Goal: Transaction & Acquisition: Purchase product/service

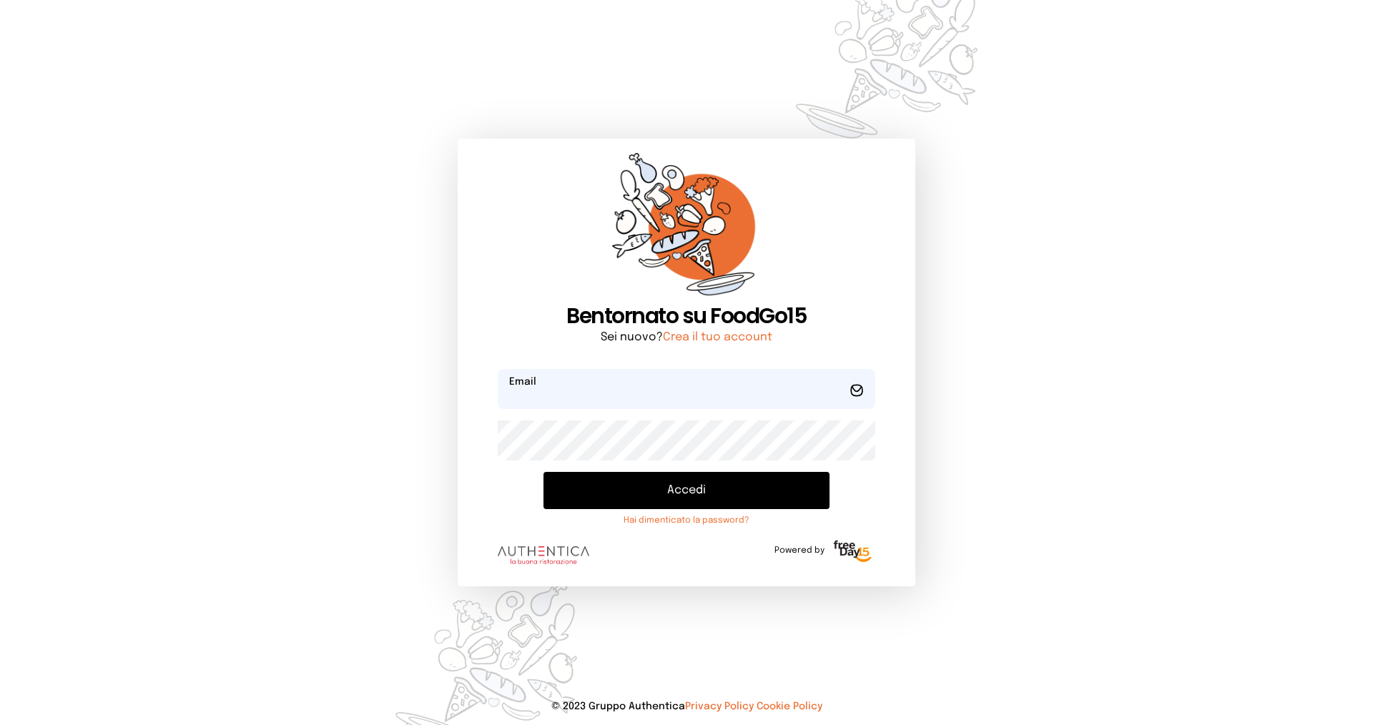
click at [533, 393] on input "email" at bounding box center [687, 389] width 378 height 40
type input "*"
click at [544, 472] on button "Accedi" at bounding box center [687, 490] width 286 height 37
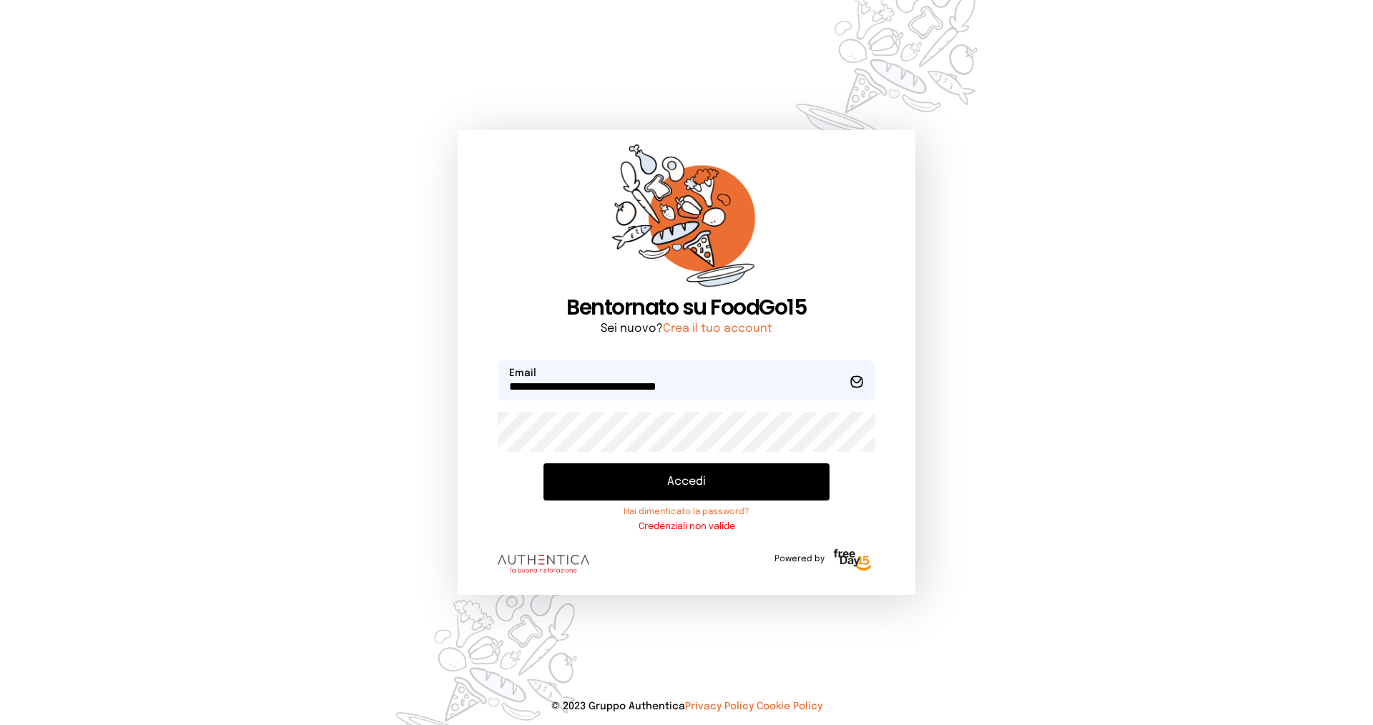
click at [479, 466] on div "**********" at bounding box center [687, 363] width 458 height 466
click at [694, 453] on form "**********" at bounding box center [687, 470] width 378 height 220
click at [456, 462] on div "**********" at bounding box center [686, 362] width 572 height 725
click at [559, 386] on input "**********" at bounding box center [687, 380] width 378 height 40
type input "**********"
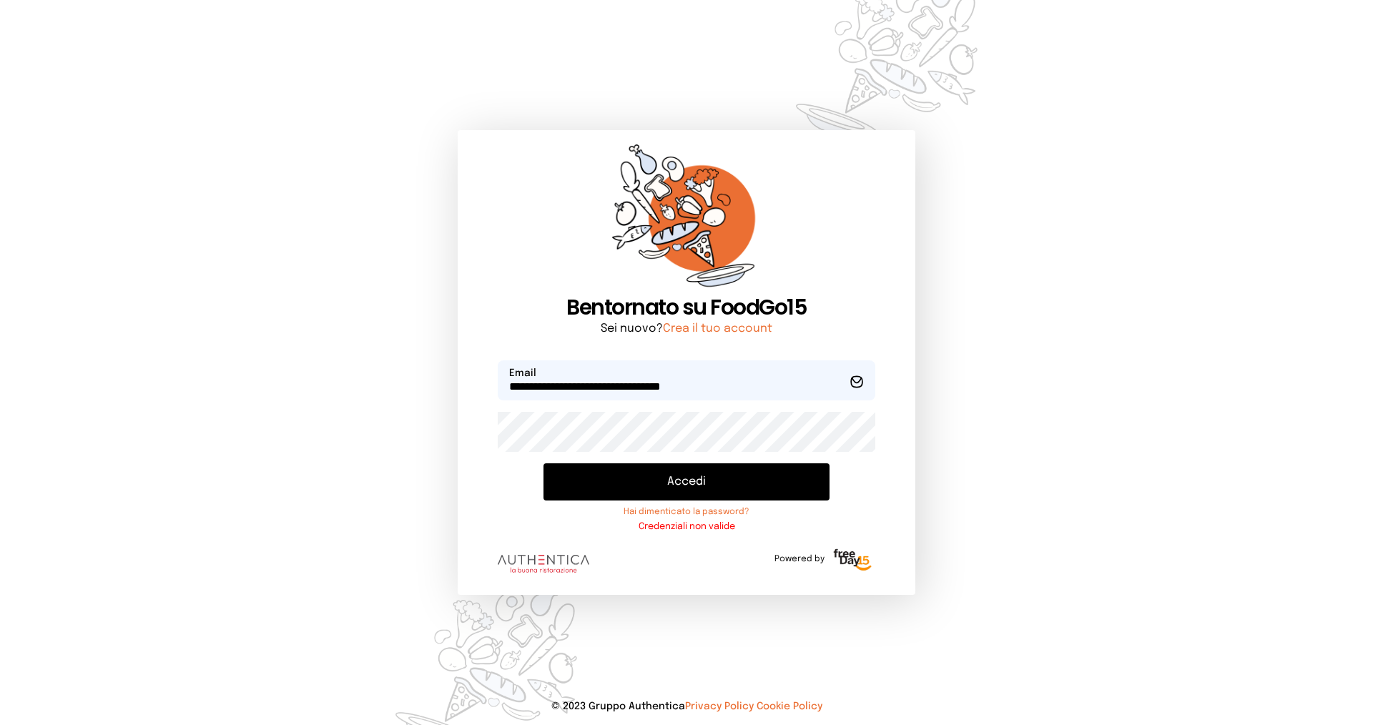
click at [635, 473] on button "Accedi" at bounding box center [687, 481] width 286 height 37
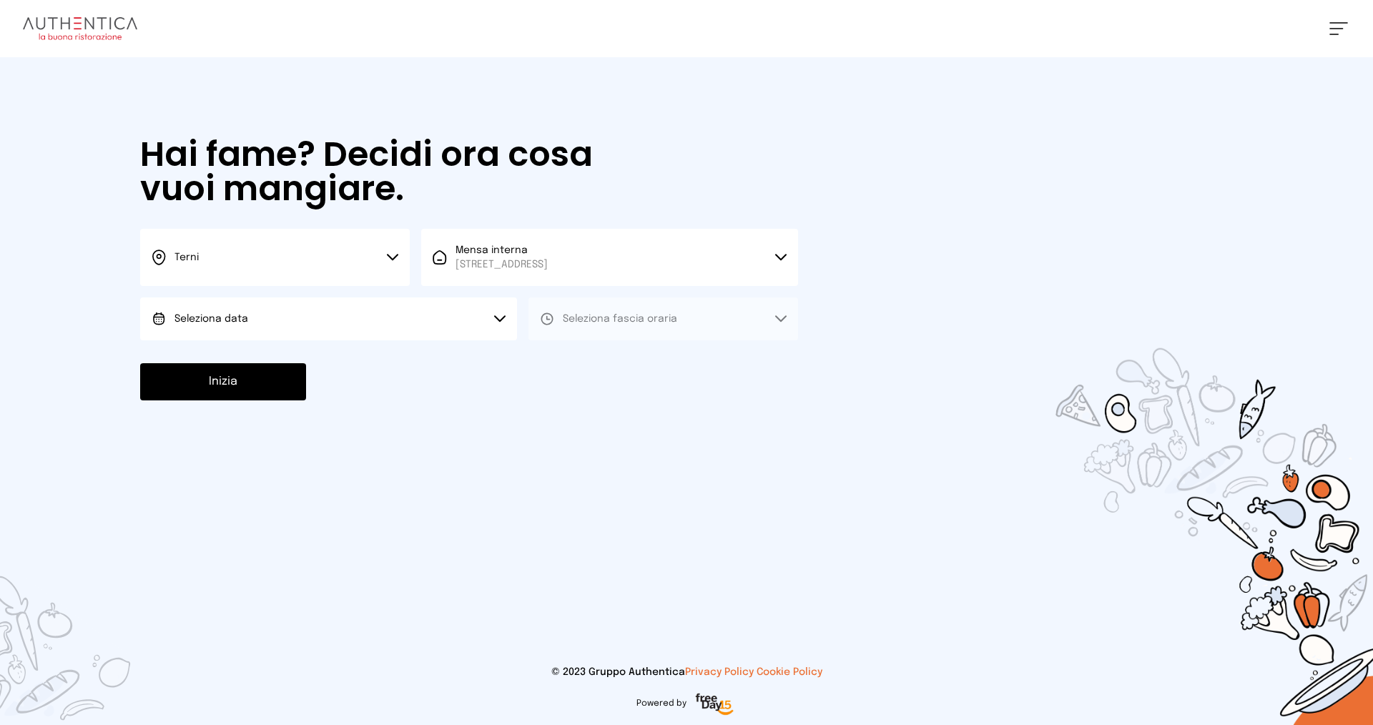
click at [501, 324] on button "Seleziona data" at bounding box center [328, 318] width 377 height 43
click at [298, 350] on li "[DATE], [DATE]" at bounding box center [328, 358] width 377 height 37
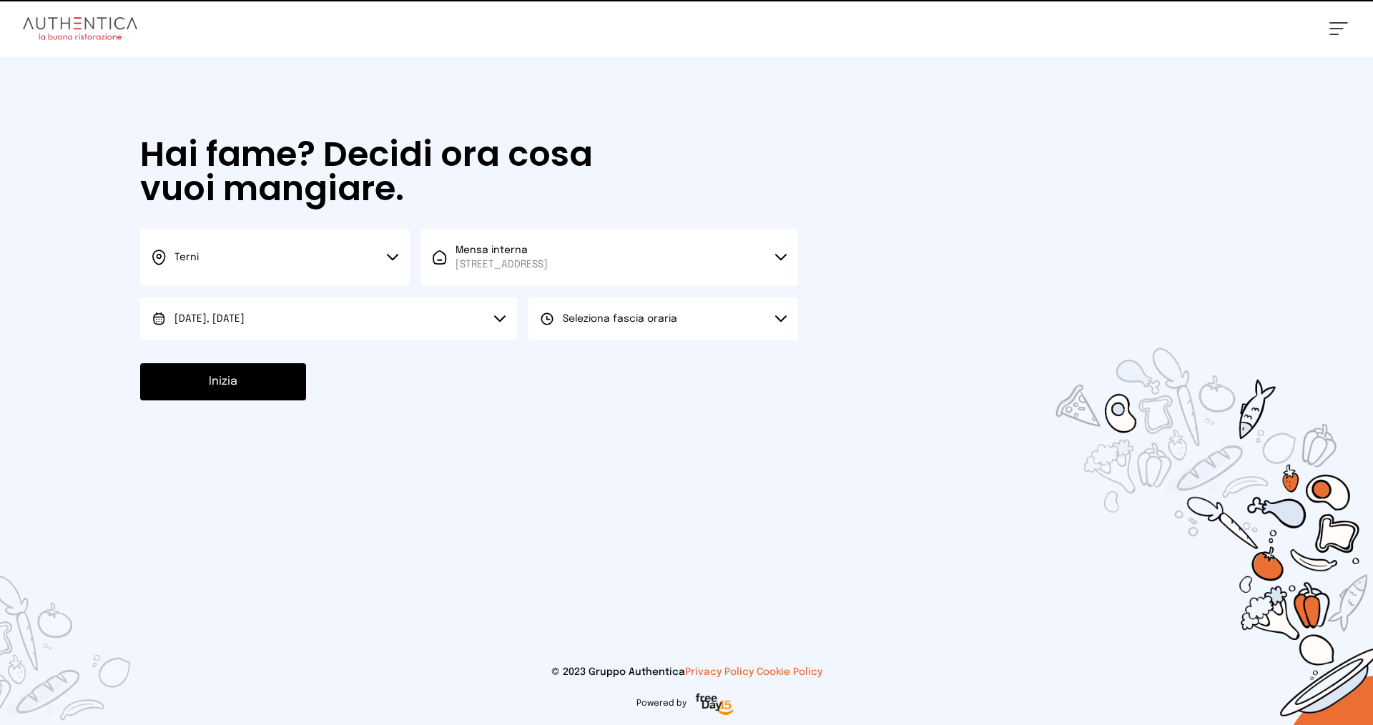
click at [630, 305] on button "Seleziona fascia oraria" at bounding box center [663, 318] width 270 height 43
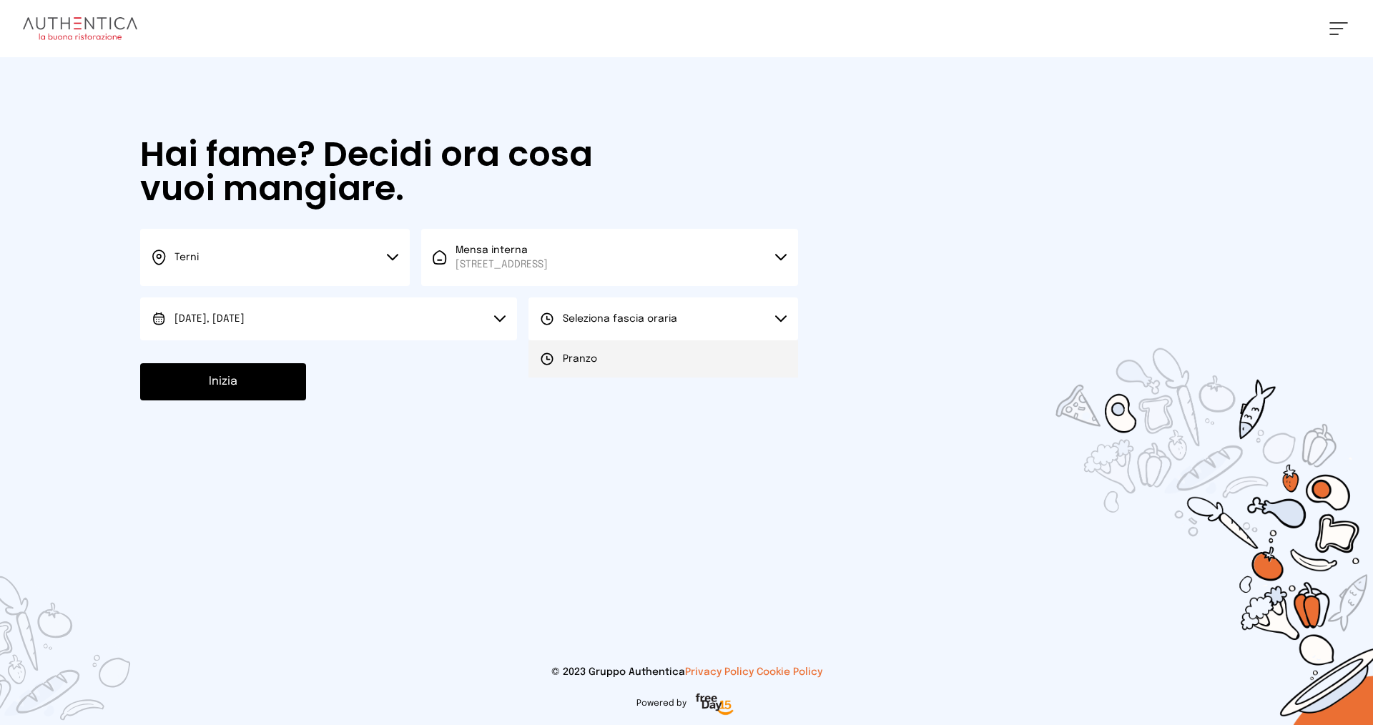
click at [584, 360] on span "Pranzo" at bounding box center [580, 359] width 34 height 14
click at [253, 387] on button "Inizia" at bounding box center [223, 381] width 166 height 37
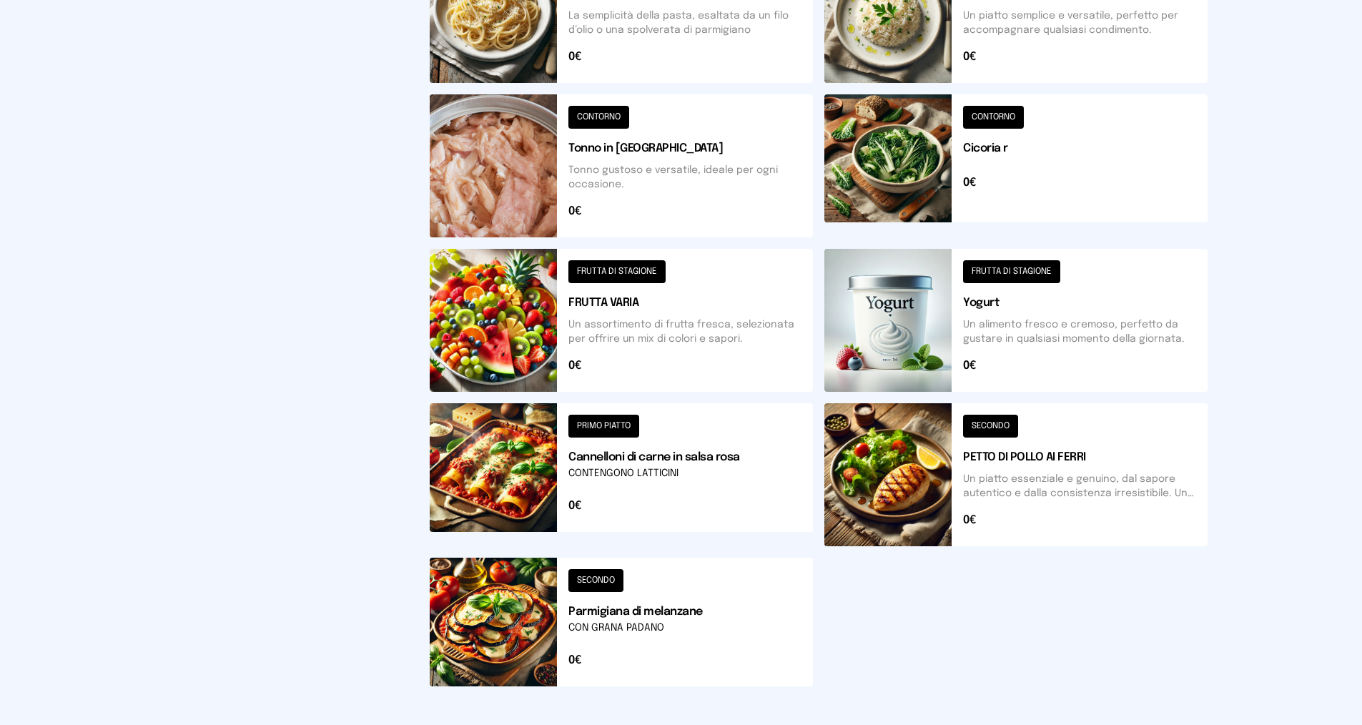
scroll to position [429, 0]
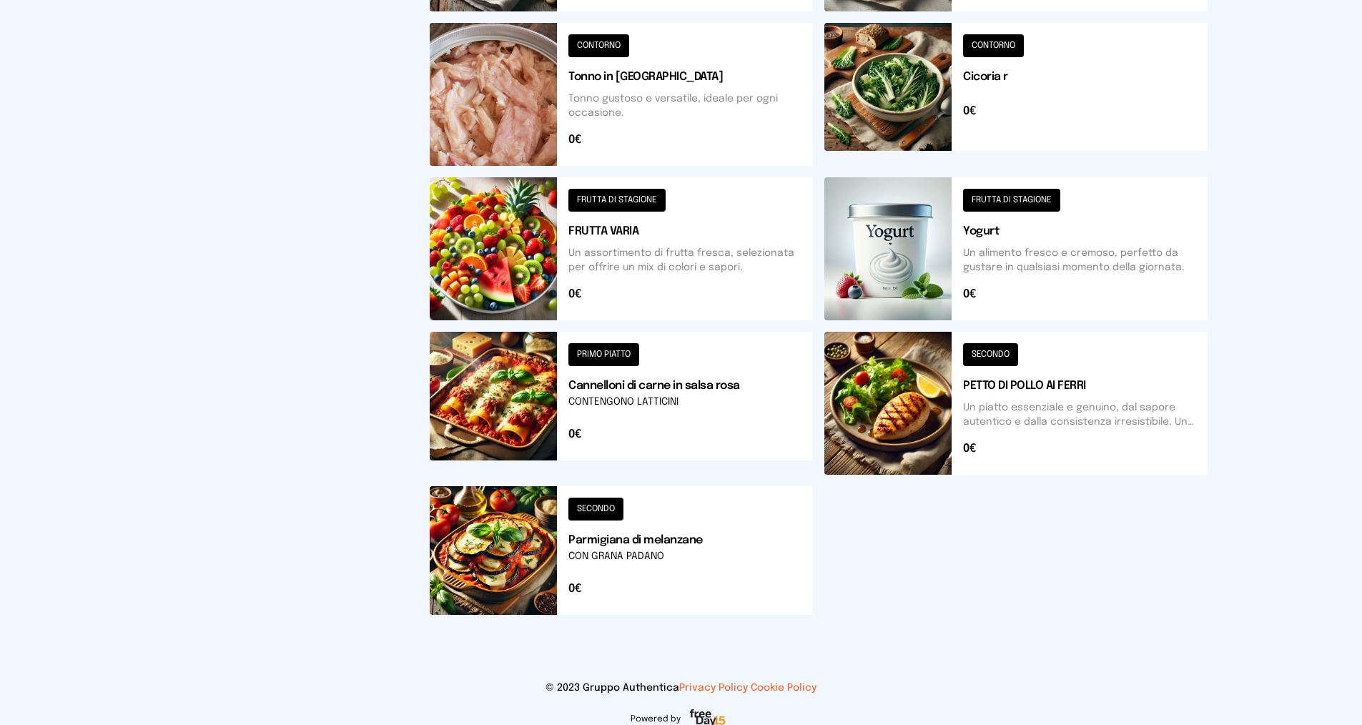
click at [506, 538] on button at bounding box center [621, 550] width 383 height 129
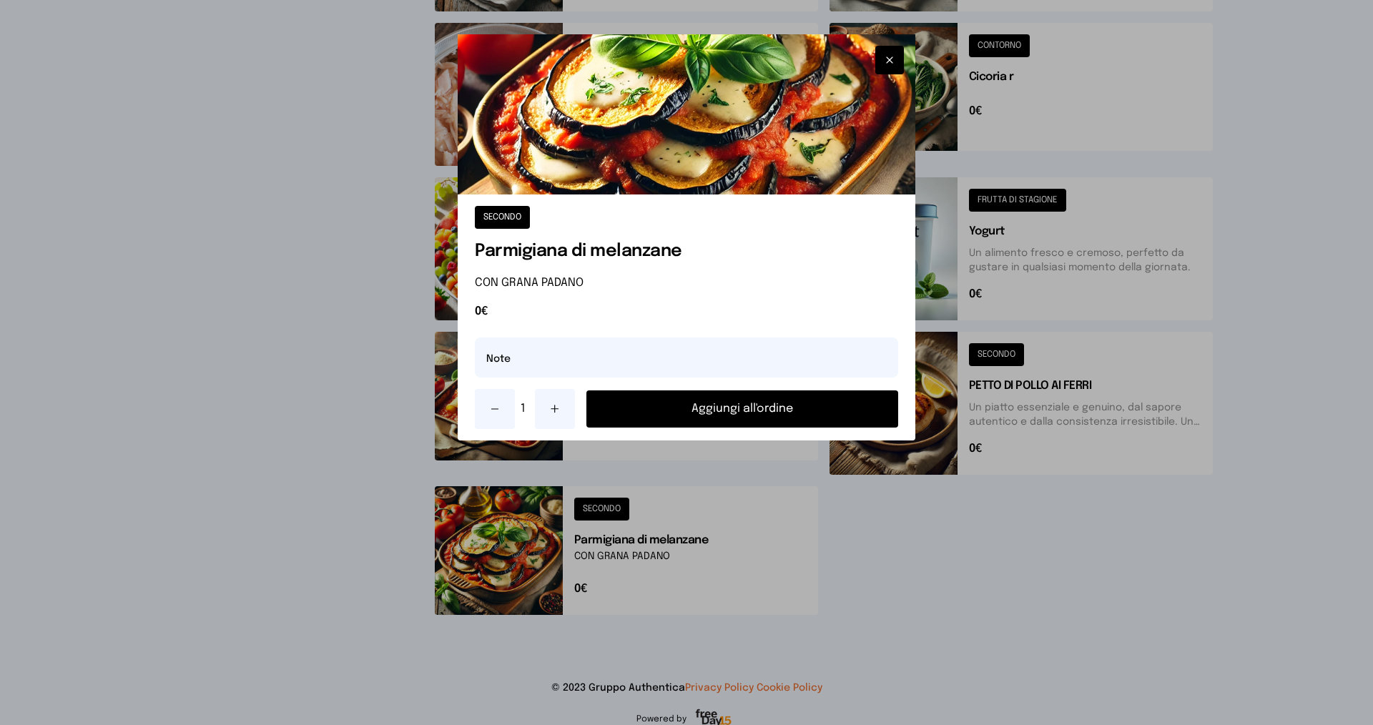
click at [696, 412] on button "Aggiungi all'ordine" at bounding box center [742, 408] width 312 height 37
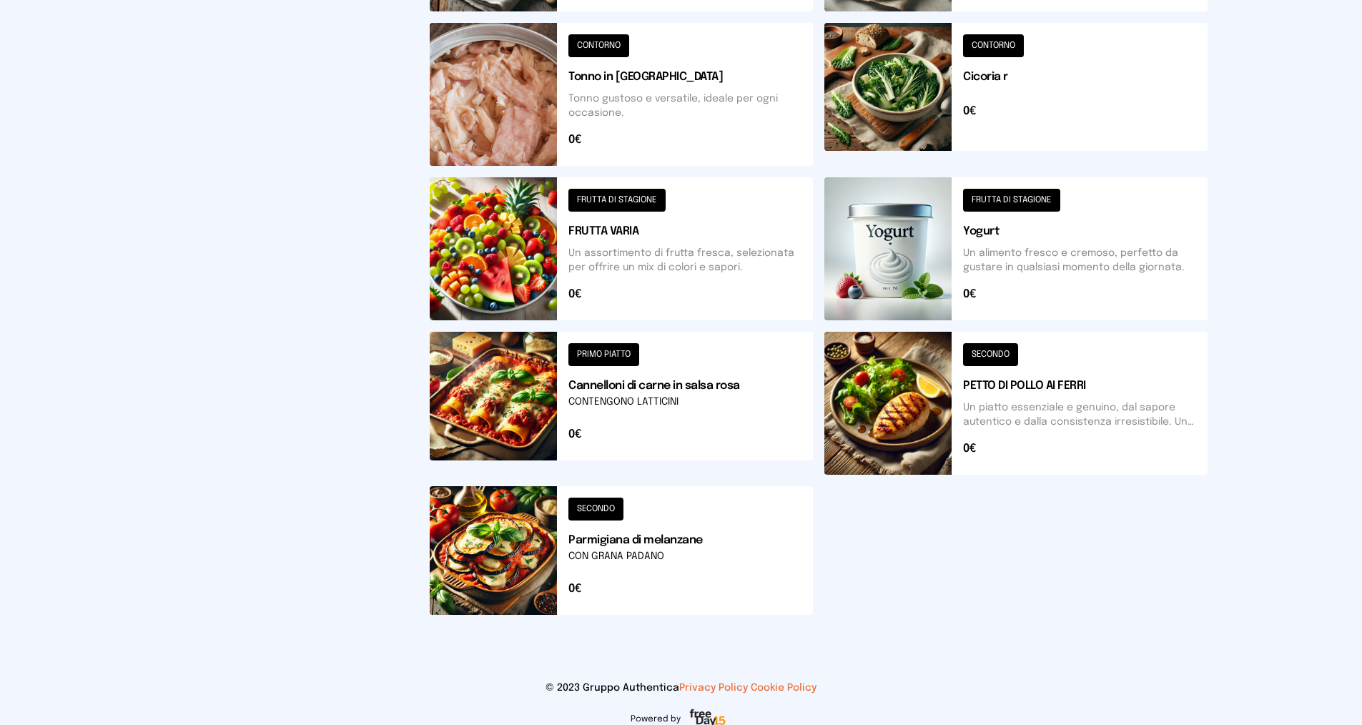
scroll to position [0, 0]
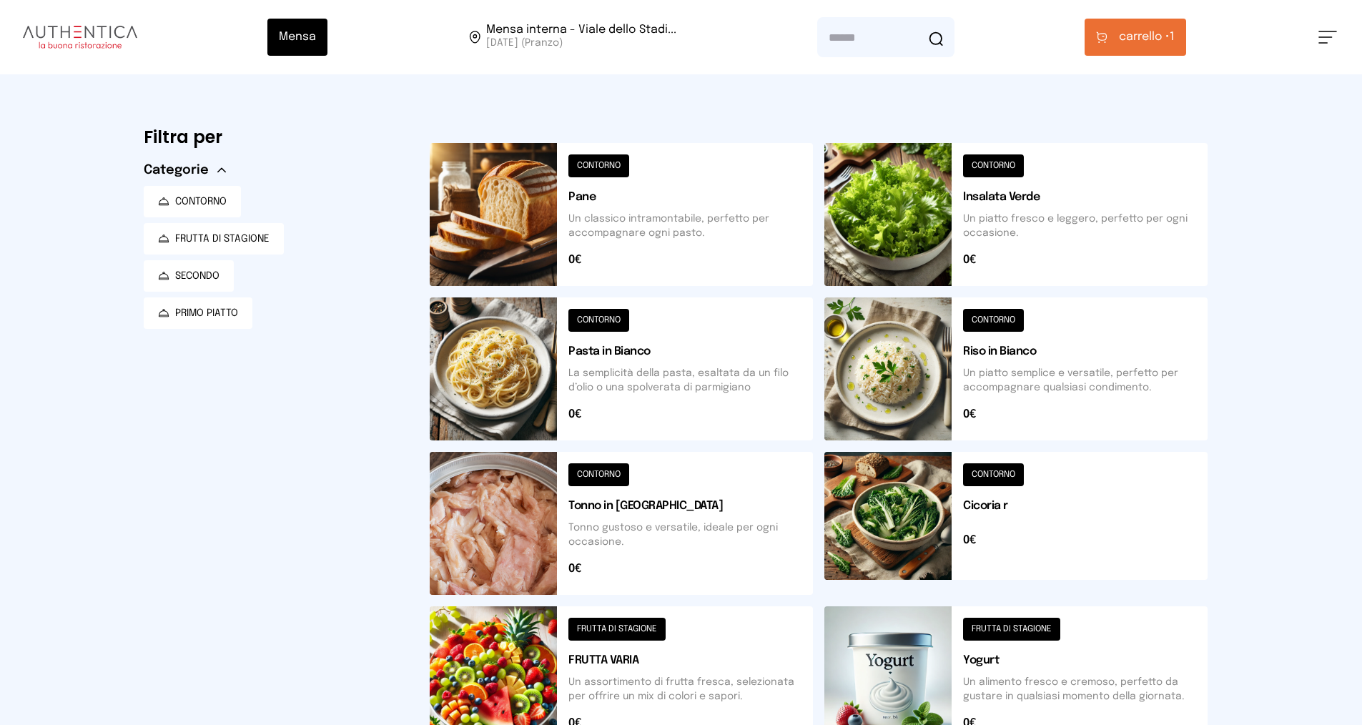
click at [907, 378] on button at bounding box center [1016, 368] width 383 height 143
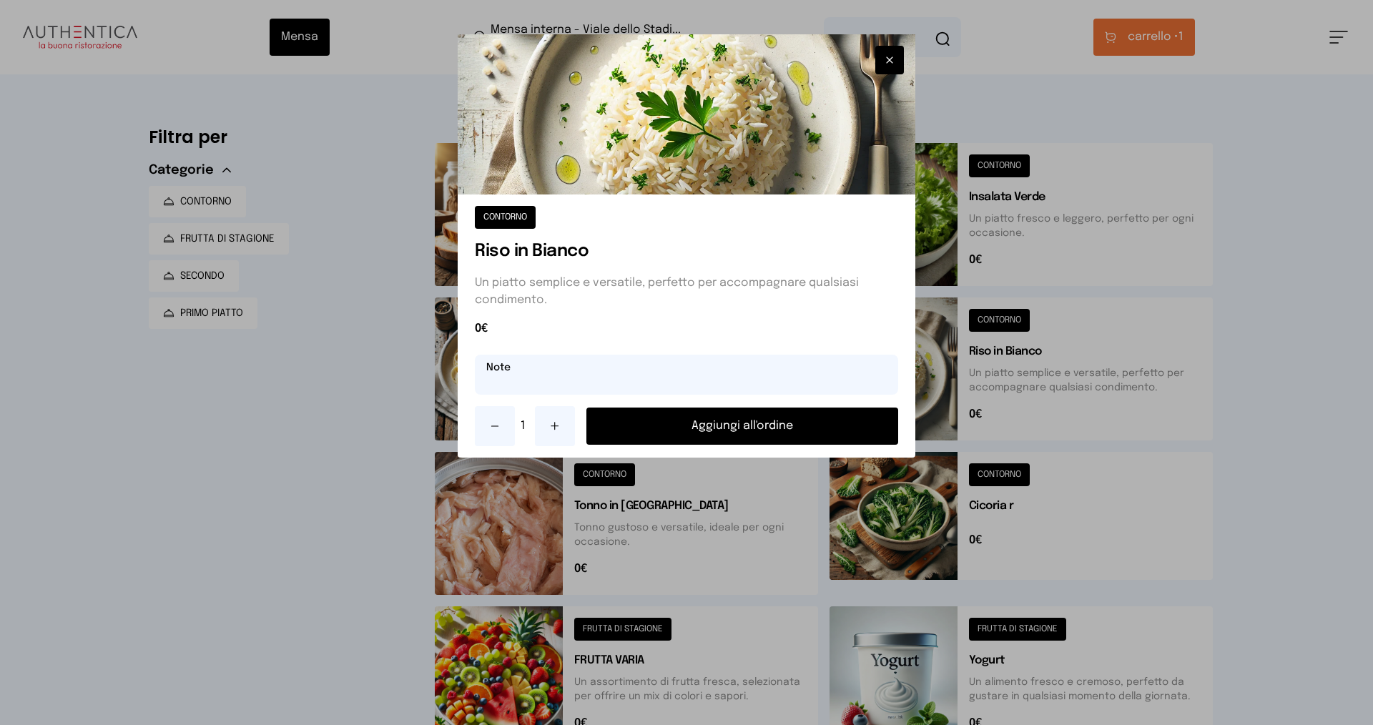
click at [603, 376] on input "text" at bounding box center [686, 375] width 423 height 40
type input "*"
click at [699, 418] on button "Aggiungi all'ordine" at bounding box center [742, 426] width 312 height 37
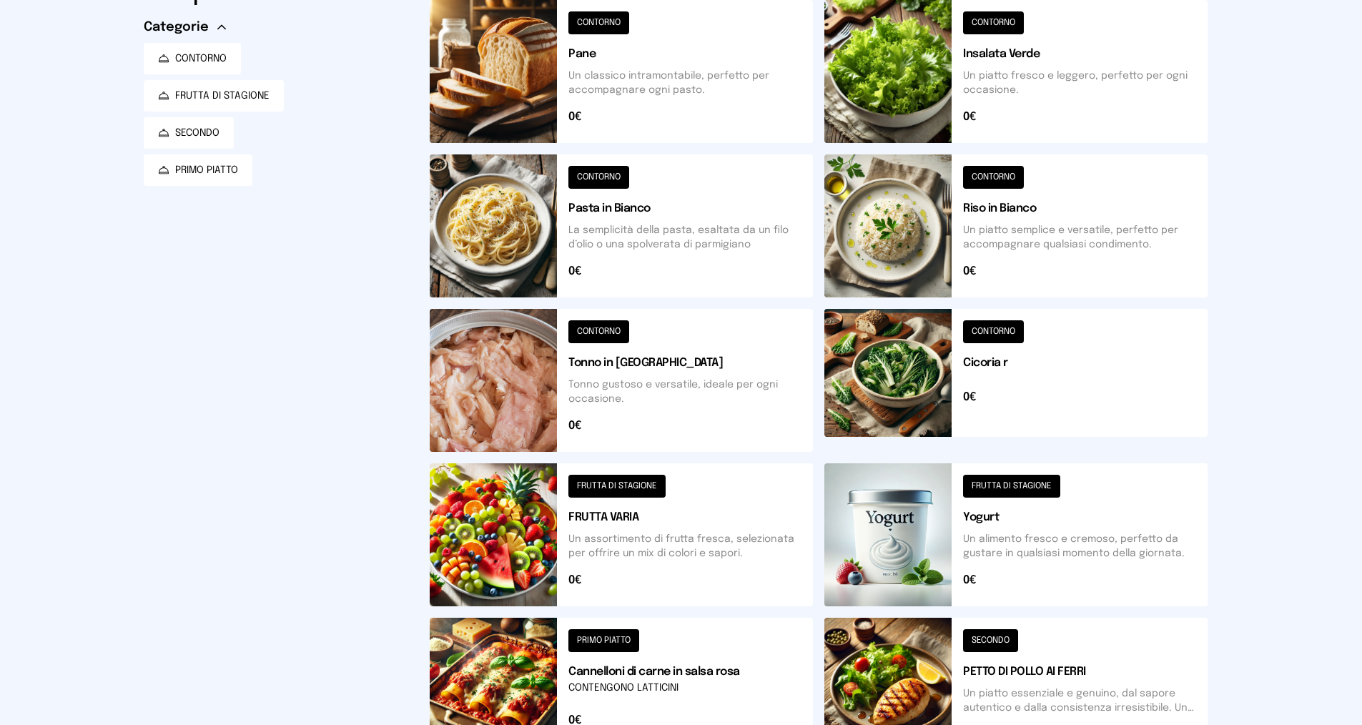
scroll to position [358, 0]
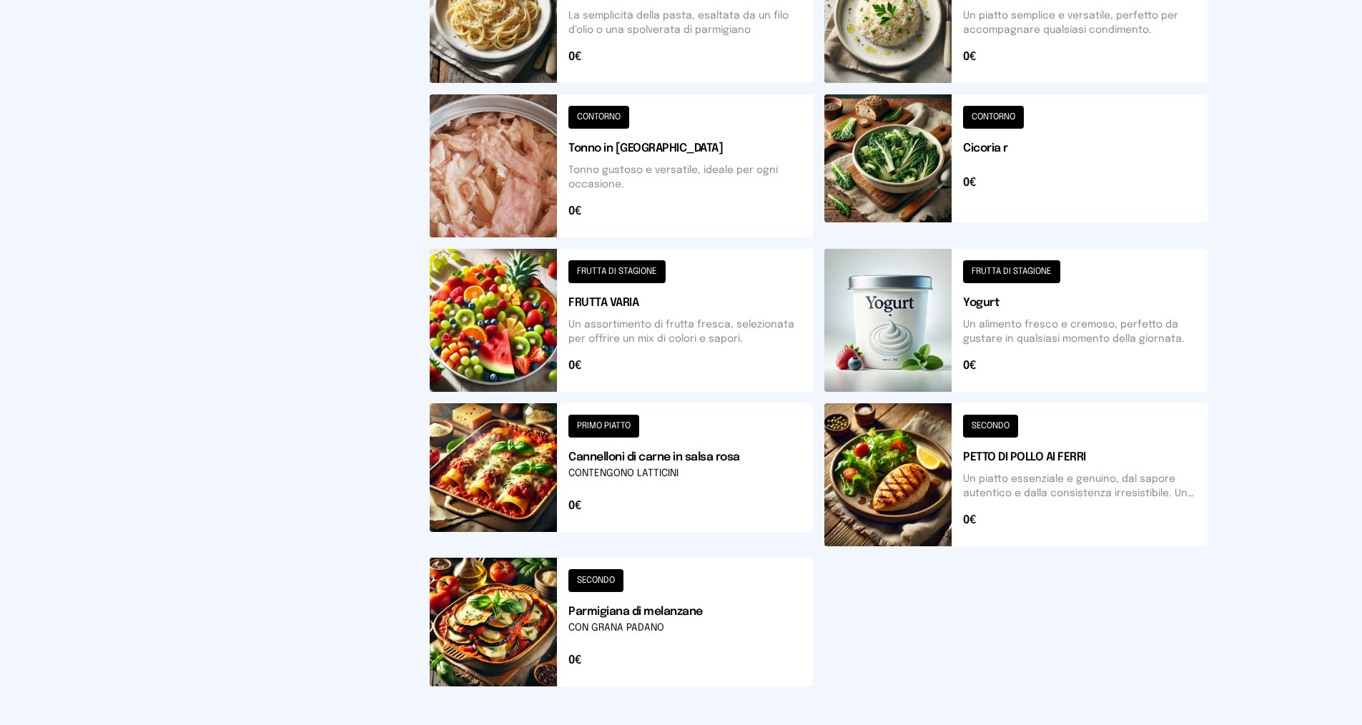
click at [1045, 310] on button at bounding box center [1016, 320] width 383 height 143
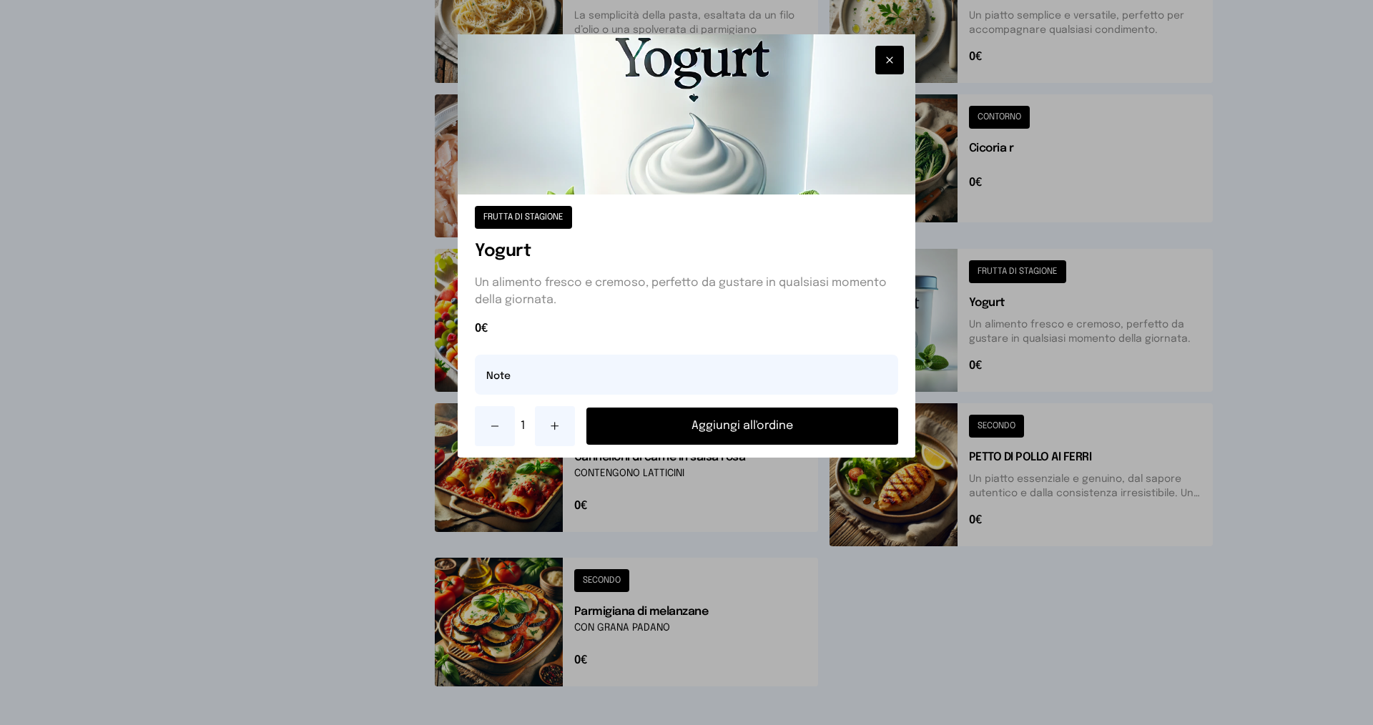
click at [740, 421] on button "Aggiungi all'ordine" at bounding box center [742, 426] width 312 height 37
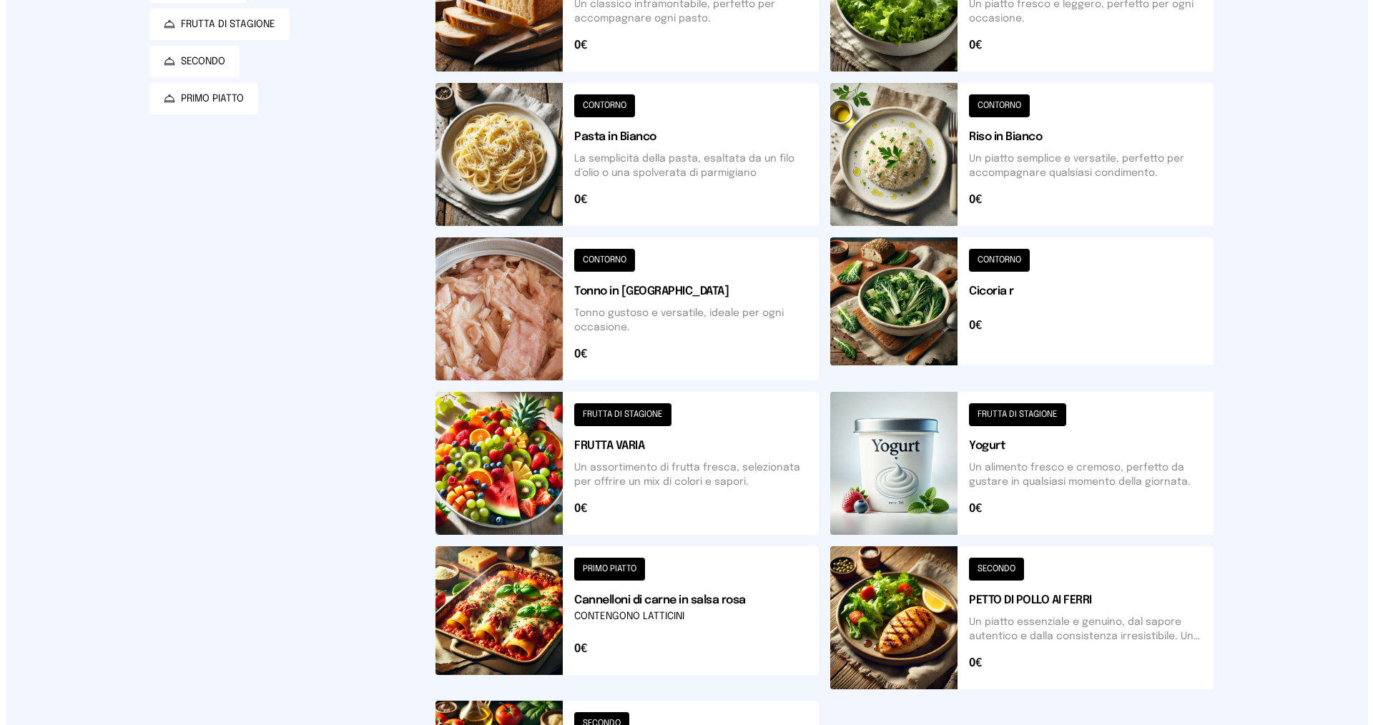
scroll to position [0, 0]
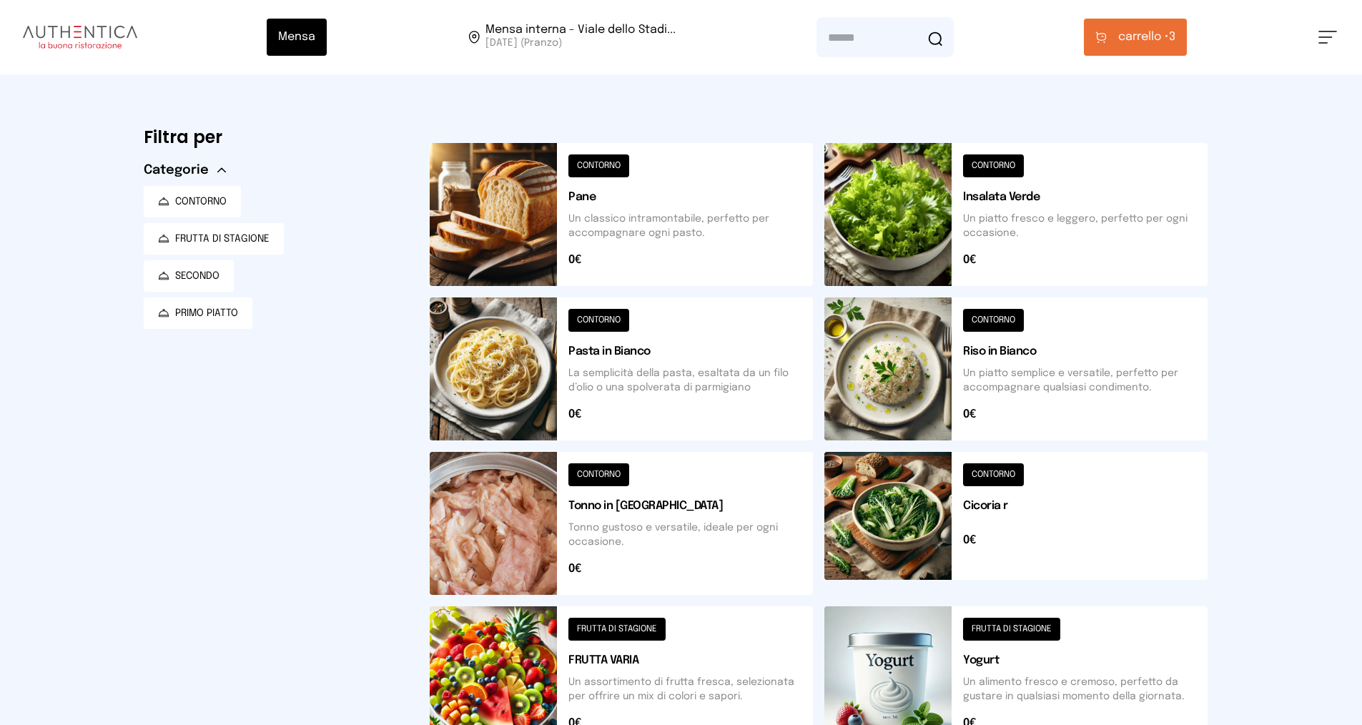
click at [1121, 46] on button "carrello • 3" at bounding box center [1135, 37] width 103 height 37
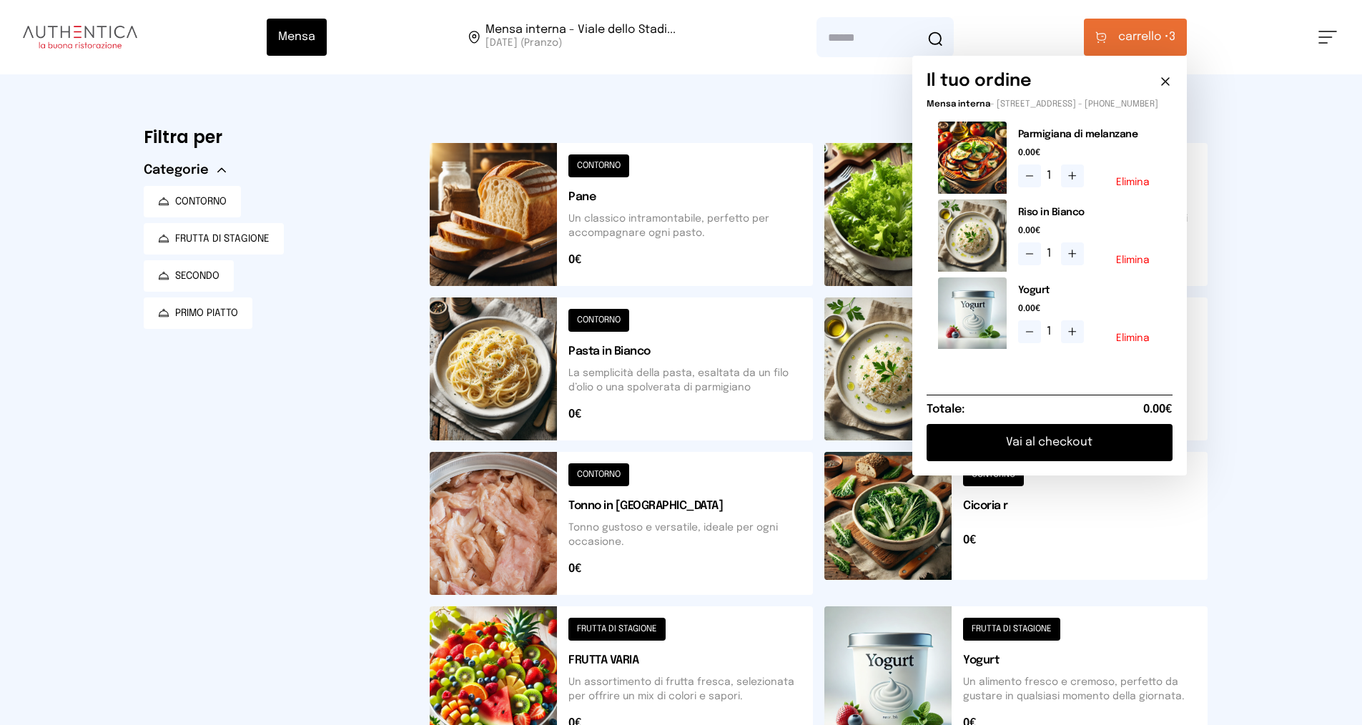
click at [1055, 454] on button "Vai al checkout" at bounding box center [1050, 442] width 246 height 37
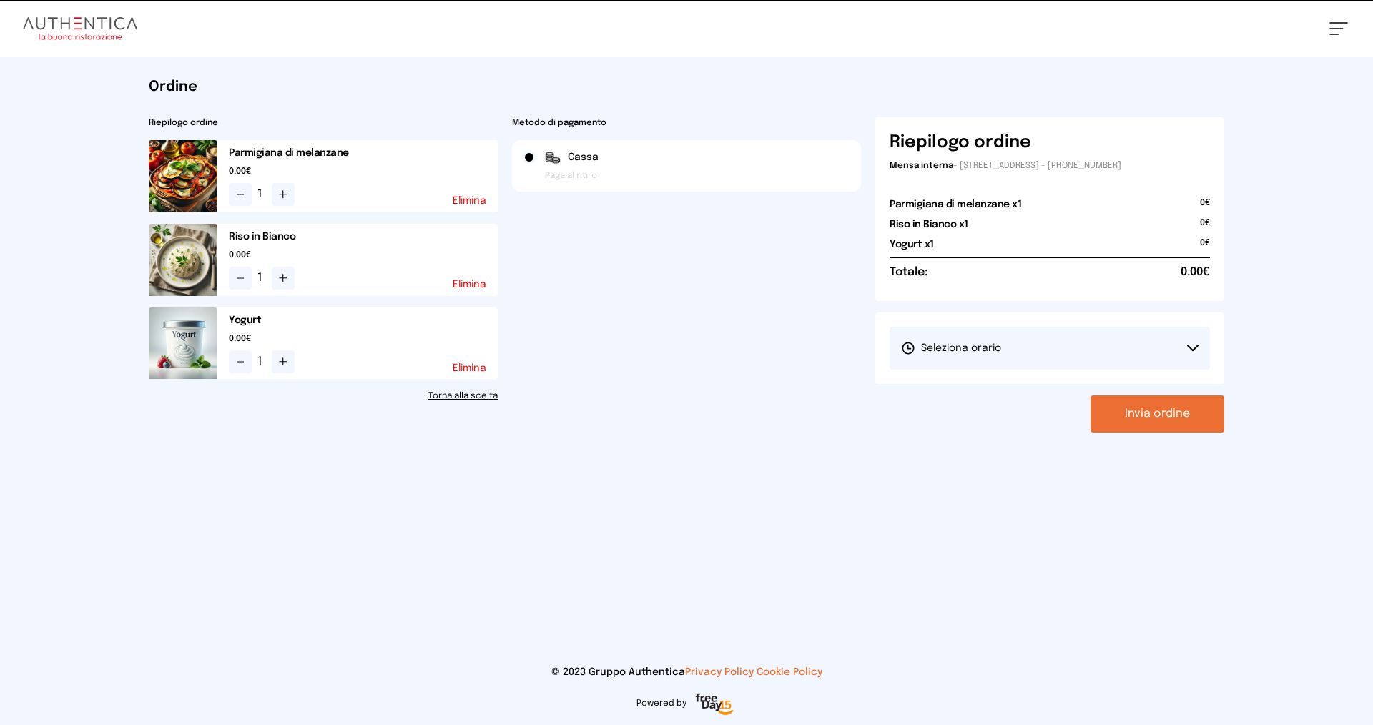
click at [1119, 368] on button "Seleziona orario" at bounding box center [1050, 348] width 320 height 43
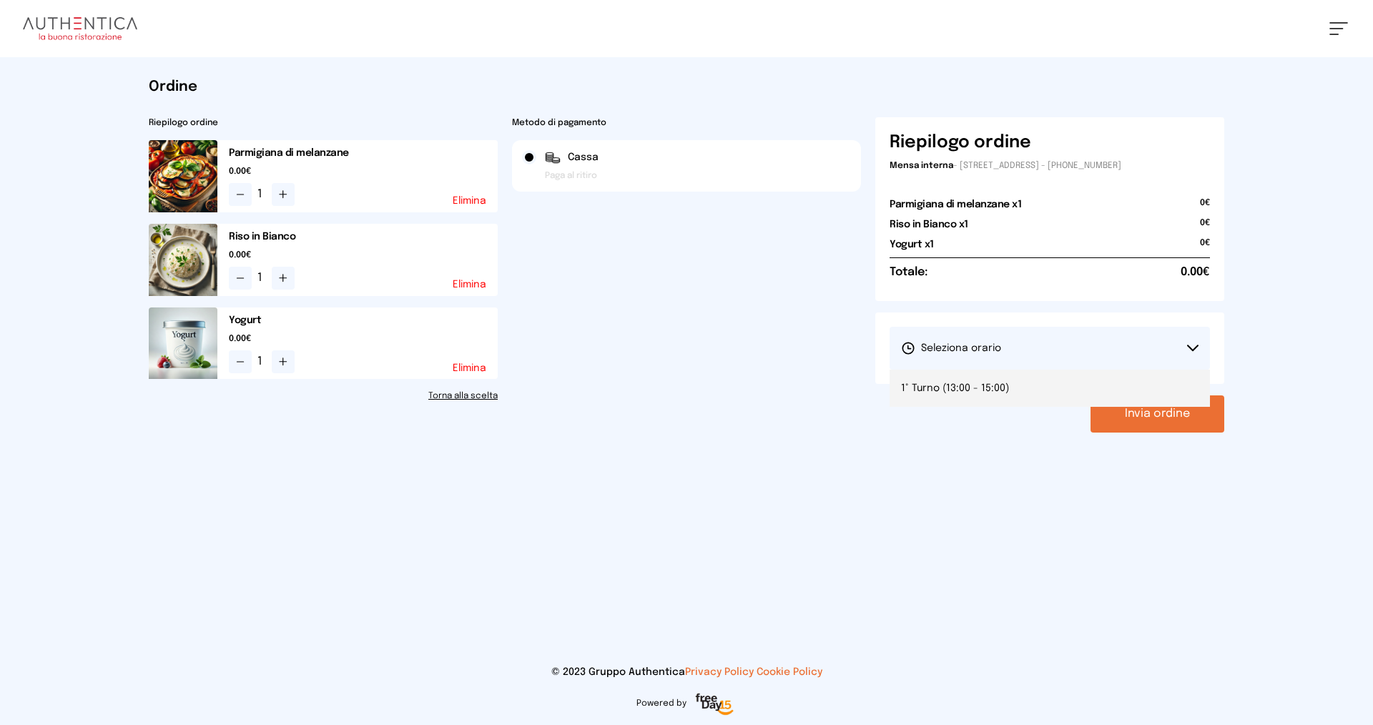
click at [995, 385] on span "1° Turno (13:00 - 15:00)" at bounding box center [955, 388] width 108 height 14
click at [1130, 413] on button "Invia ordine" at bounding box center [1158, 413] width 134 height 37
